Goal: Information Seeking & Learning: Check status

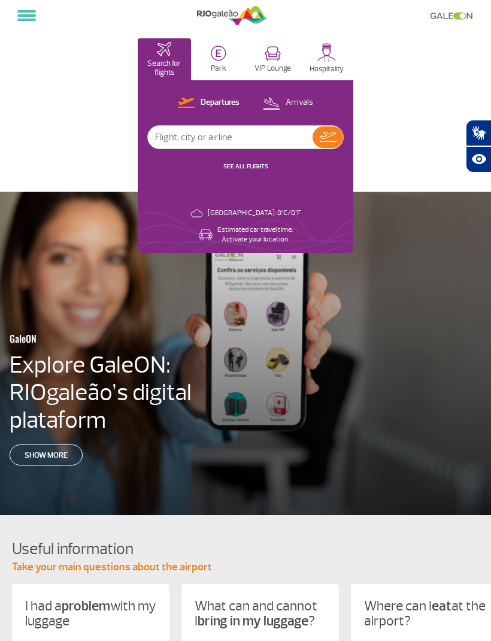
select select
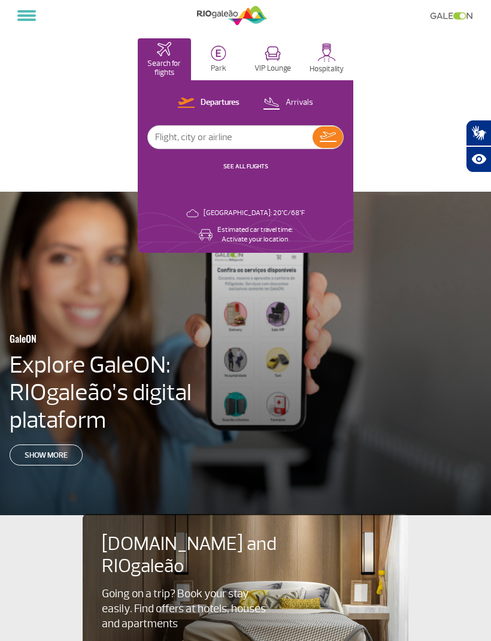
click at [273, 143] on input "text" at bounding box center [230, 137] width 165 height 23
type input "Jetsmart"
click at [334, 142] on img at bounding box center [328, 137] width 17 height 10
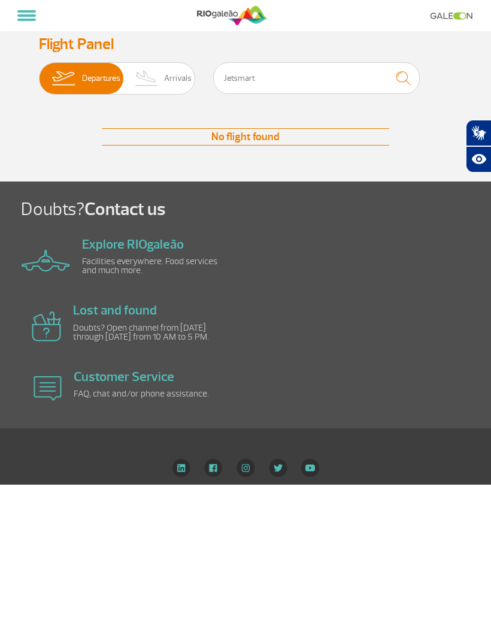
click at [104, 82] on span "Departures" at bounding box center [101, 78] width 38 height 31
click at [39, 72] on input "Departures Arrivals" at bounding box center [39, 72] width 0 height 0
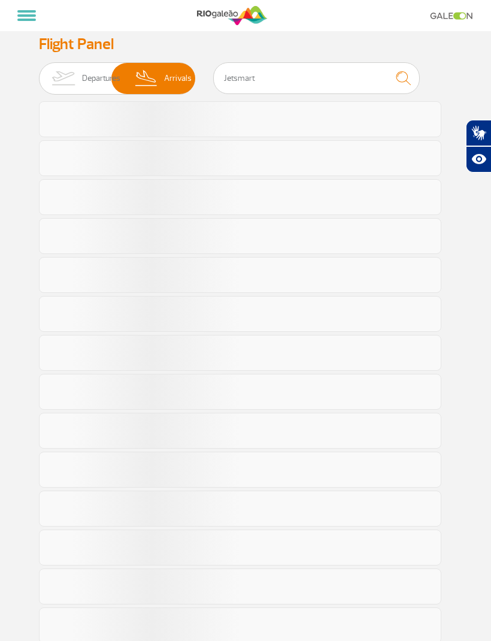
click at [163, 85] on img at bounding box center [146, 78] width 35 height 31
click at [39, 72] on input "Departures Arrivals" at bounding box center [39, 72] width 0 height 0
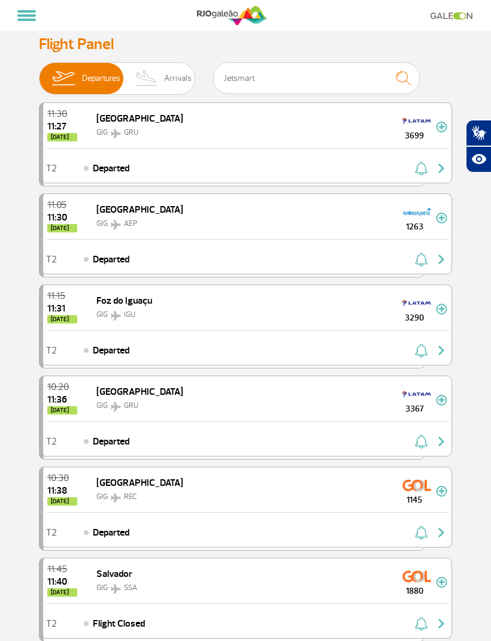
click at [28, 23] on button at bounding box center [27, 15] width 28 height 20
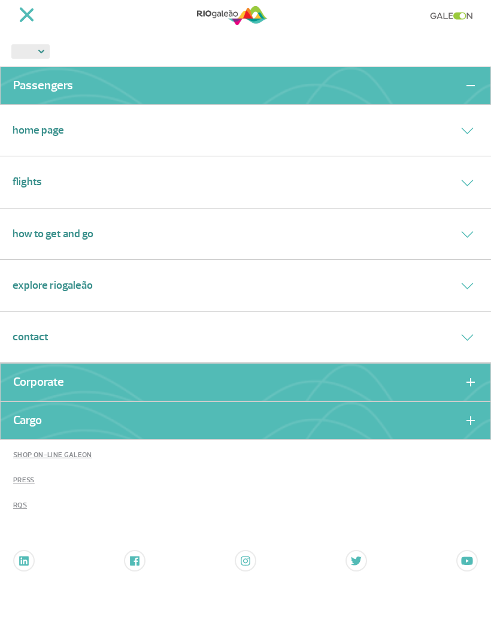
click at [20, 19] on button at bounding box center [27, 16] width 28 height 18
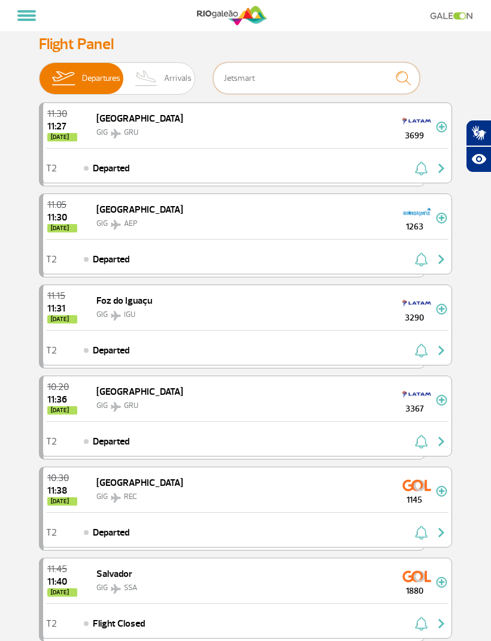
click at [370, 83] on input "Jetsmart" at bounding box center [316, 78] width 207 height 32
type input "J"
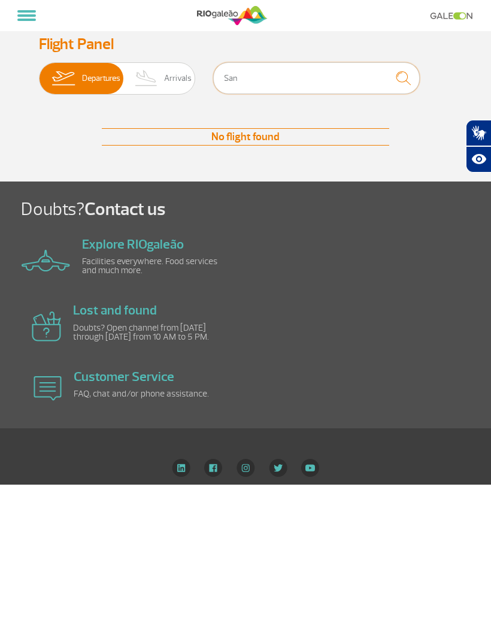
type input "San"
click at [23, 17] on button at bounding box center [27, 15] width 28 height 20
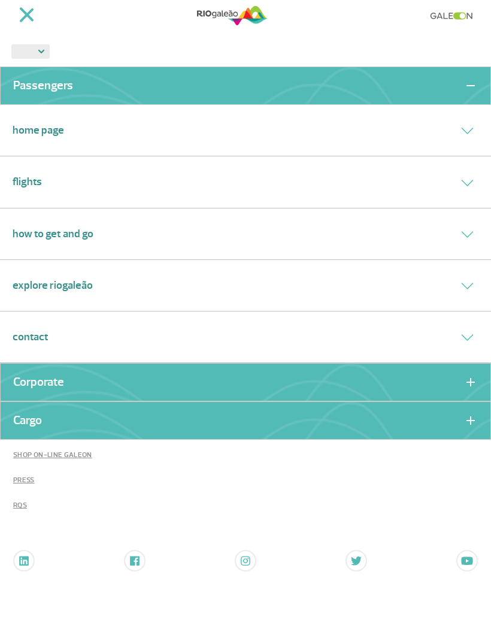
click at [10, 177] on div "Flights" at bounding box center [245, 182] width 491 height 52
click at [24, 178] on link "Flights" at bounding box center [27, 182] width 29 height 16
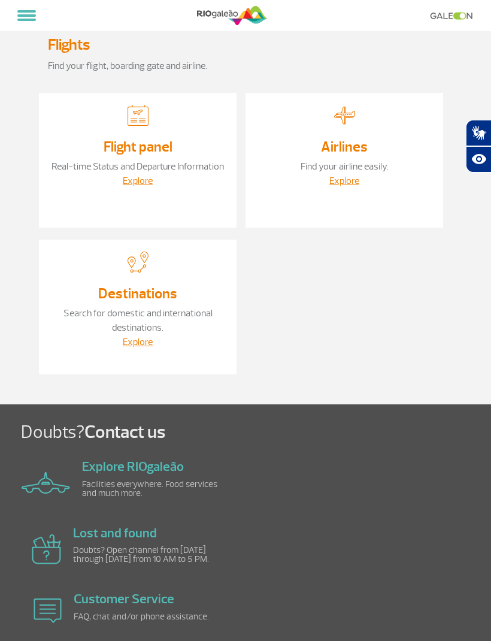
click at [30, 24] on button at bounding box center [27, 15] width 28 height 20
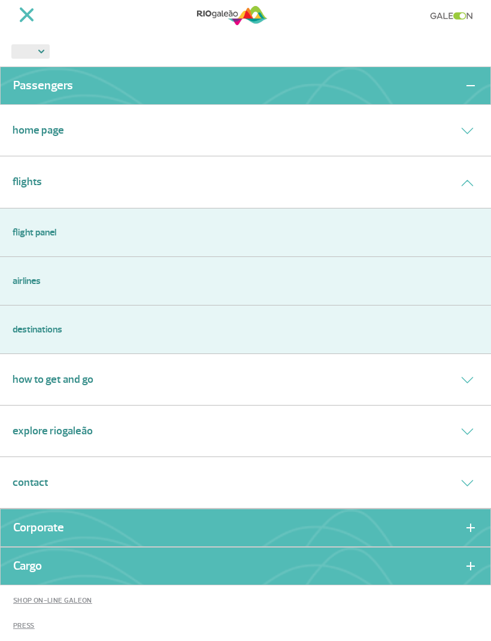
click at [465, 182] on icon at bounding box center [467, 183] width 13 height 7
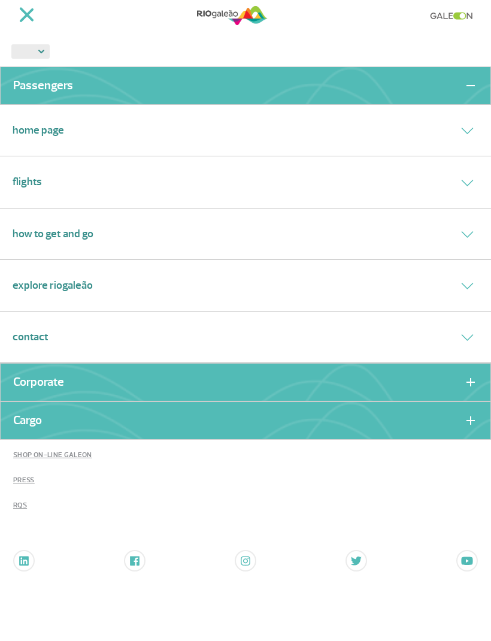
click at [18, 129] on link "Home Page" at bounding box center [39, 130] width 52 height 16
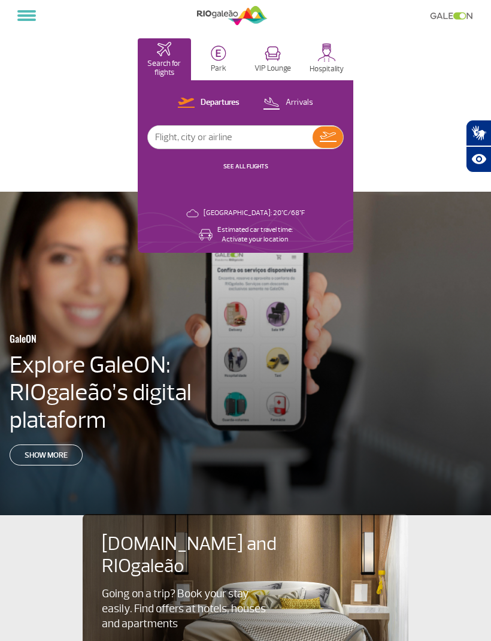
click at [296, 108] on button "Arrivals" at bounding box center [288, 103] width 58 height 16
click at [214, 99] on p "Departures" at bounding box center [220, 102] width 38 height 11
click at [253, 168] on link "SEE ALL FLIGHTS" at bounding box center [245, 166] width 45 height 8
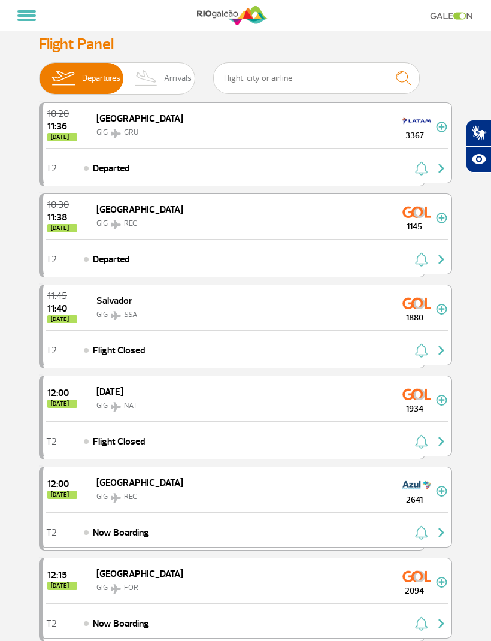
click at [450, 12] on link at bounding box center [454, 16] width 49 height 8
